Goal: Task Accomplishment & Management: Use online tool/utility

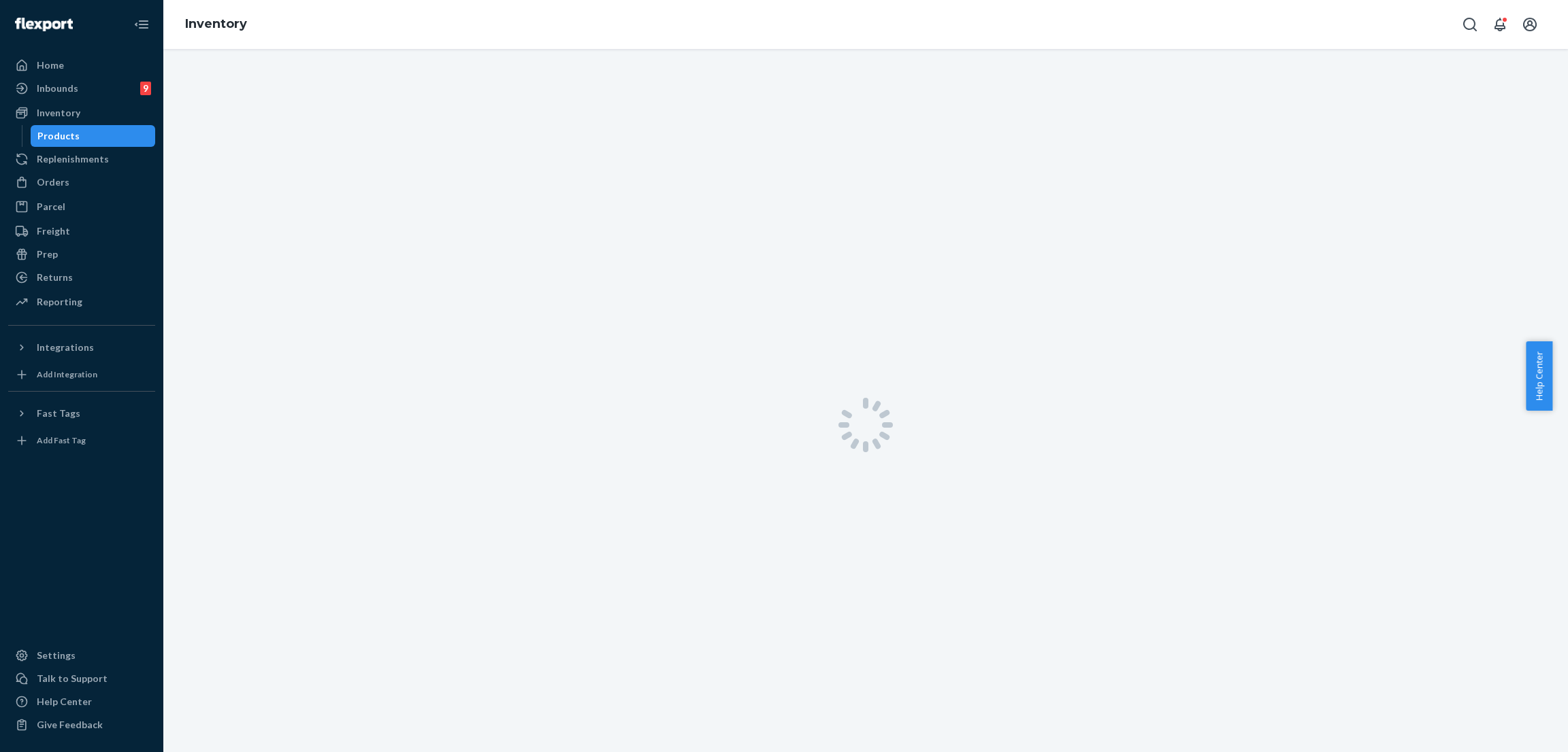
click at [109, 110] on div "Inventory" at bounding box center [81, 113] width 144 height 19
click at [293, 86] on input "text" at bounding box center [370, 84] width 306 height 27
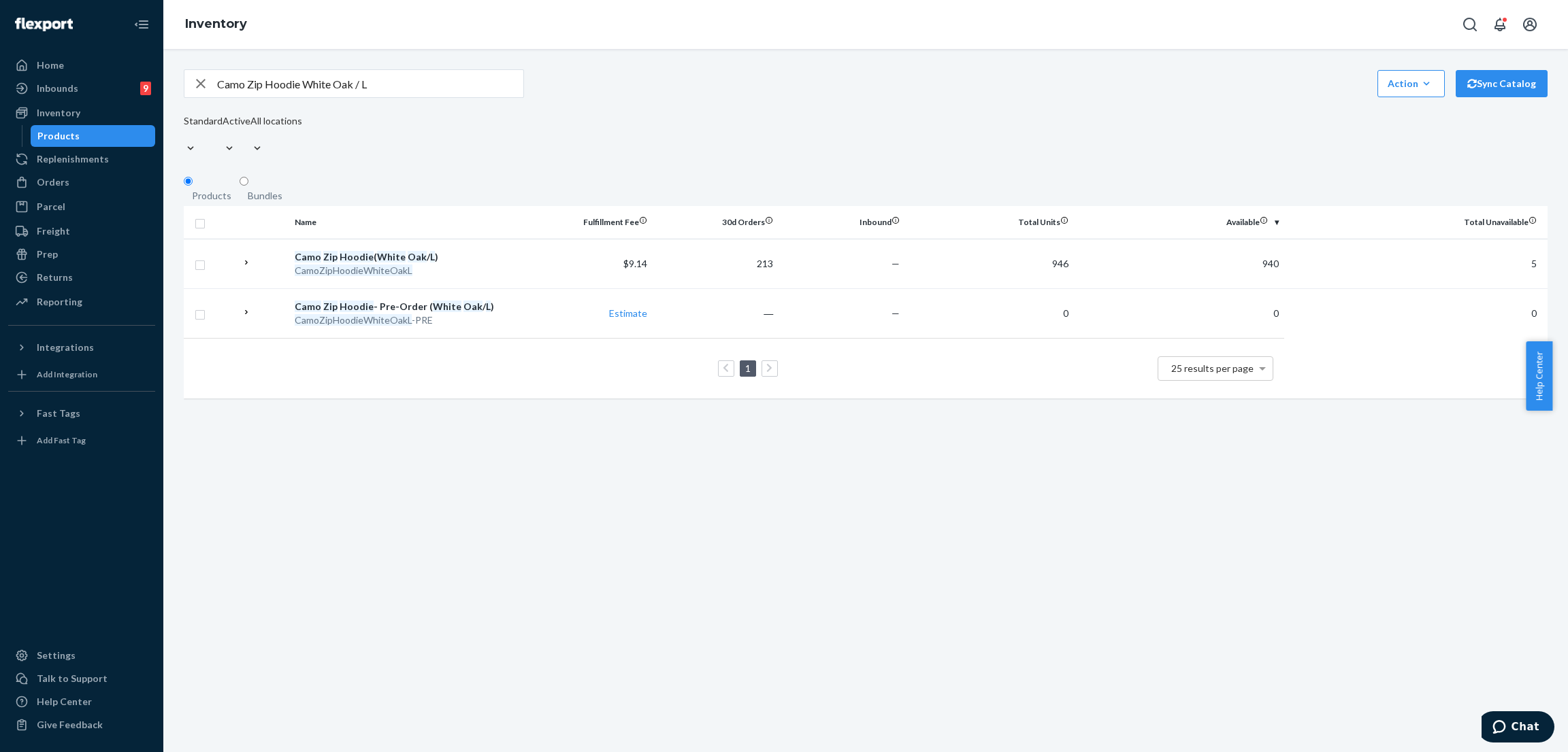
click at [438, 93] on input "Camo Zip Hoodie White Oak / L" at bounding box center [370, 84] width 306 height 27
paste input "Pastel Zip Hoodie Peach / L"
click at [381, 97] on input "Pastel Zip Hoodie Peach / L" at bounding box center [370, 84] width 306 height 27
click at [385, 95] on input "Pastel Zip Hoodie Peach / L" at bounding box center [370, 84] width 306 height 27
paste input "Airplane Mode Travel Hoodie Obsidian / M"
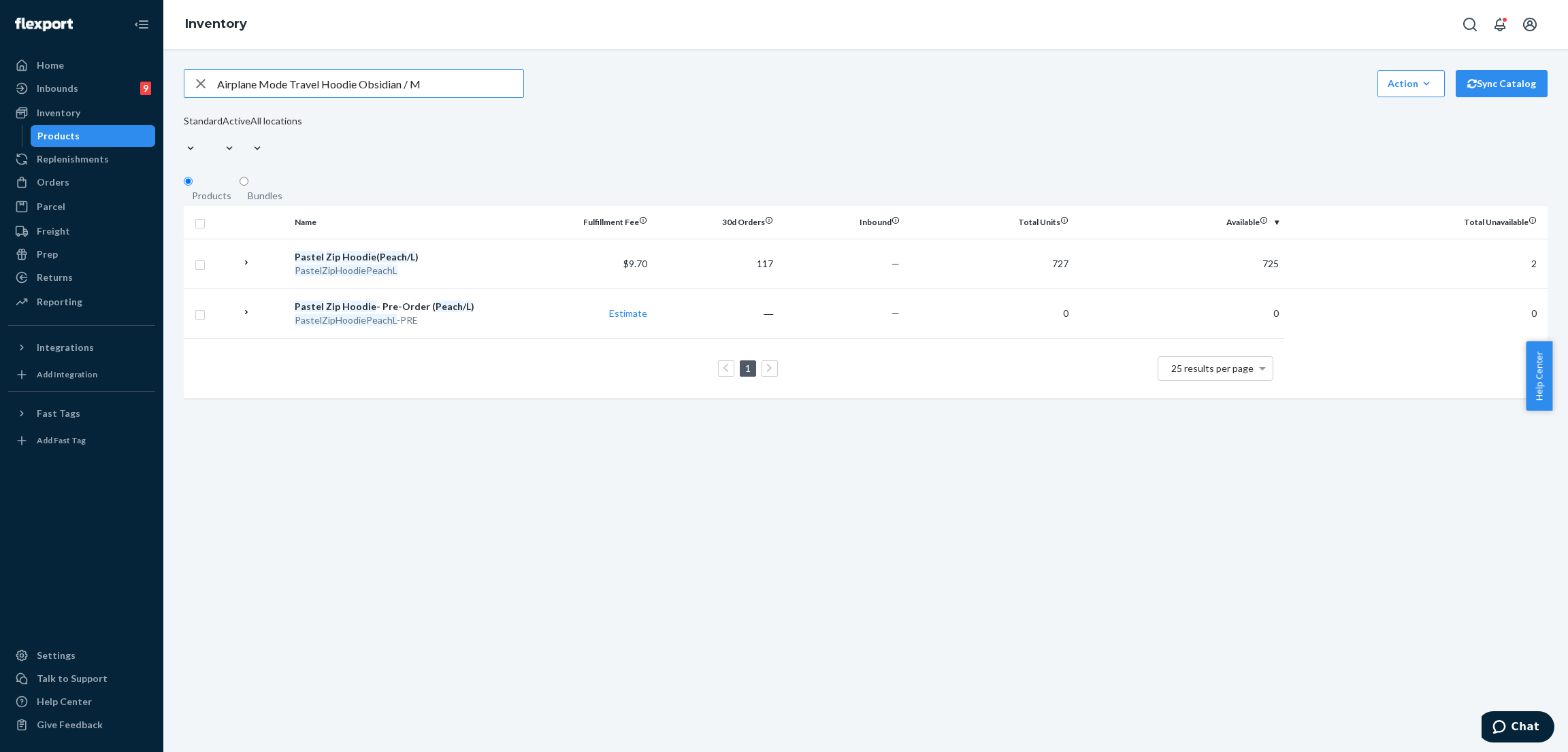
type input "Airplane Mode Travel Hoodie Obsidian / M"
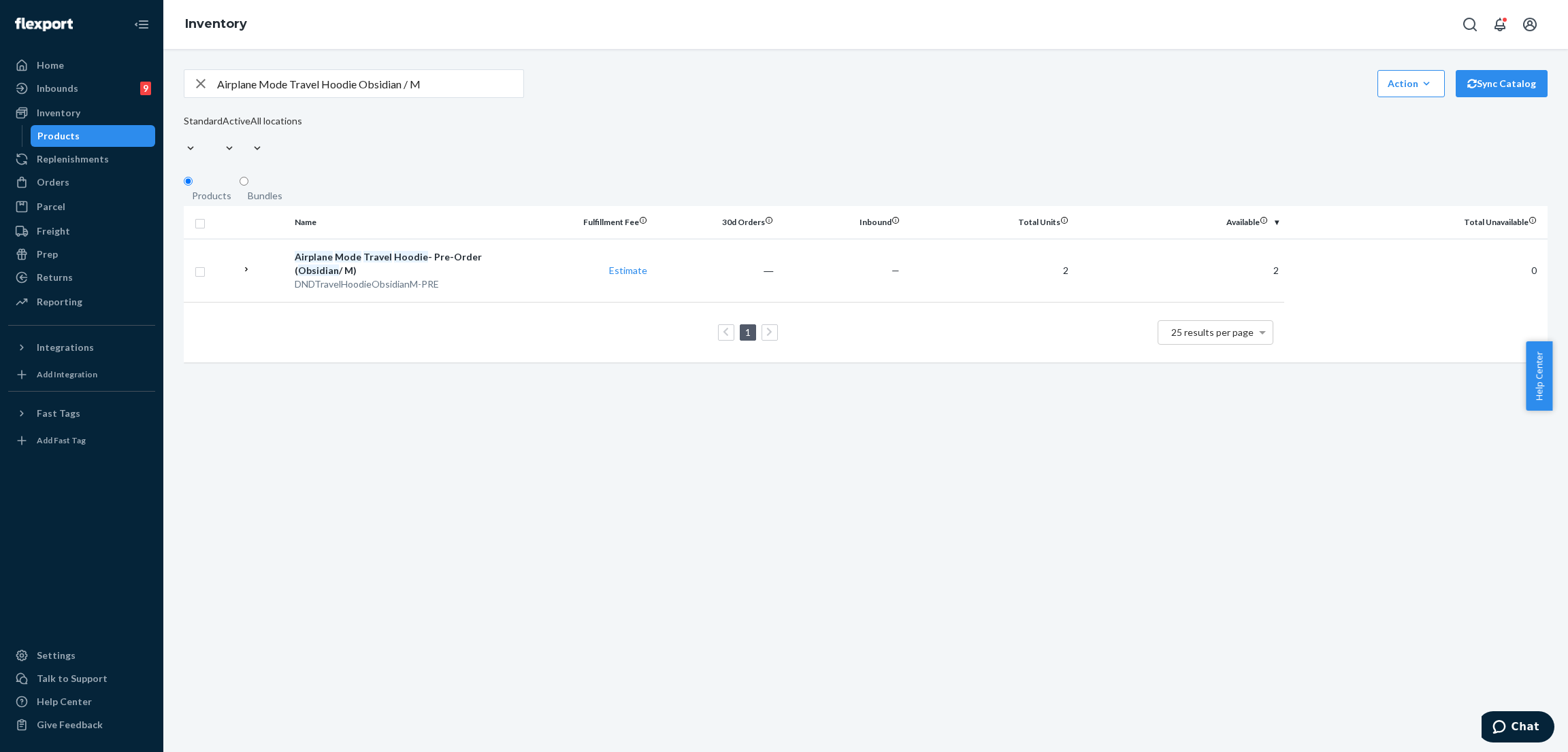
click at [751, 88] on div "Airplane Mode Travel Hoodie Obsidian / M Action Create product Create bundle Bu…" at bounding box center [865, 84] width 1364 height 29
click at [796, 69] on div "Airplane Mode Travel Hoodie Obsidian / M Action Create product Create bundle Bu…" at bounding box center [865, 223] width 1385 height 307
